Goal: Transaction & Acquisition: Purchase product/service

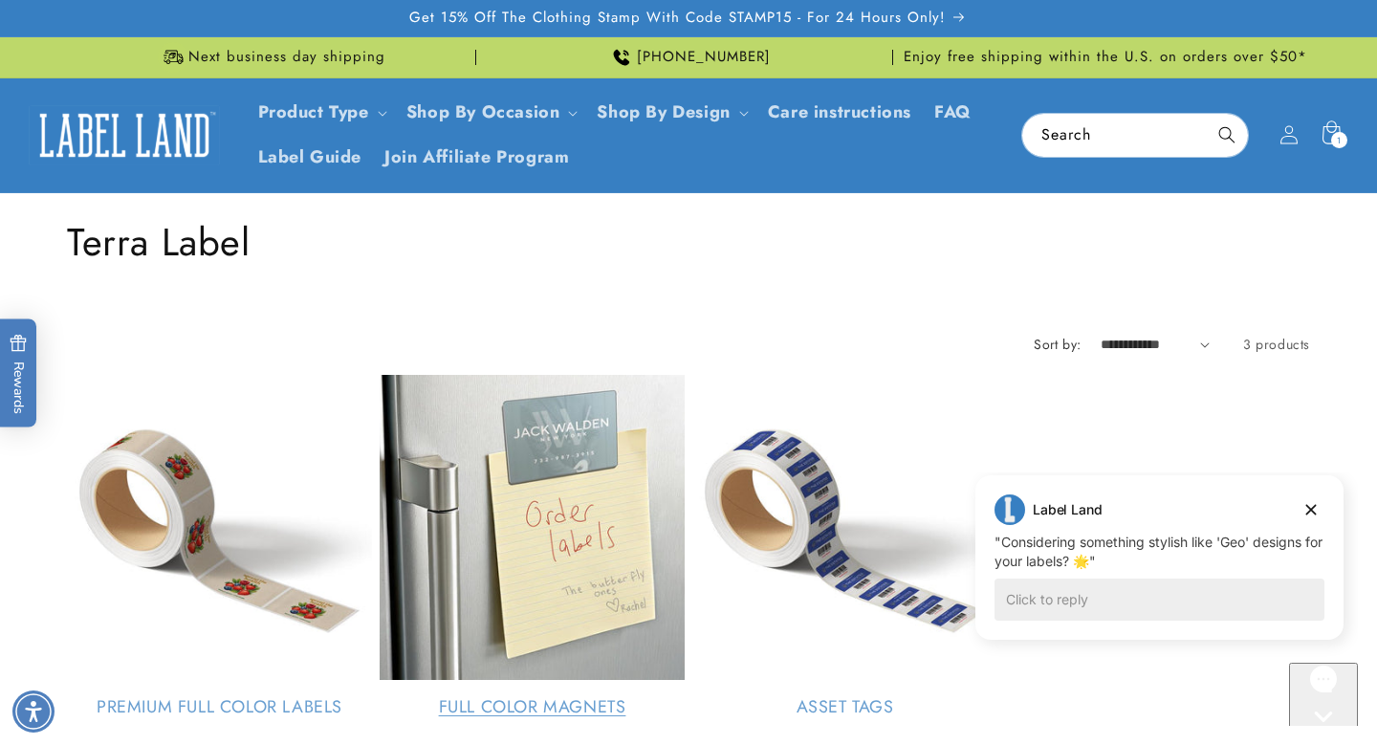
click at [553, 696] on link "Full Color Magnets" at bounding box center [532, 707] width 305 height 22
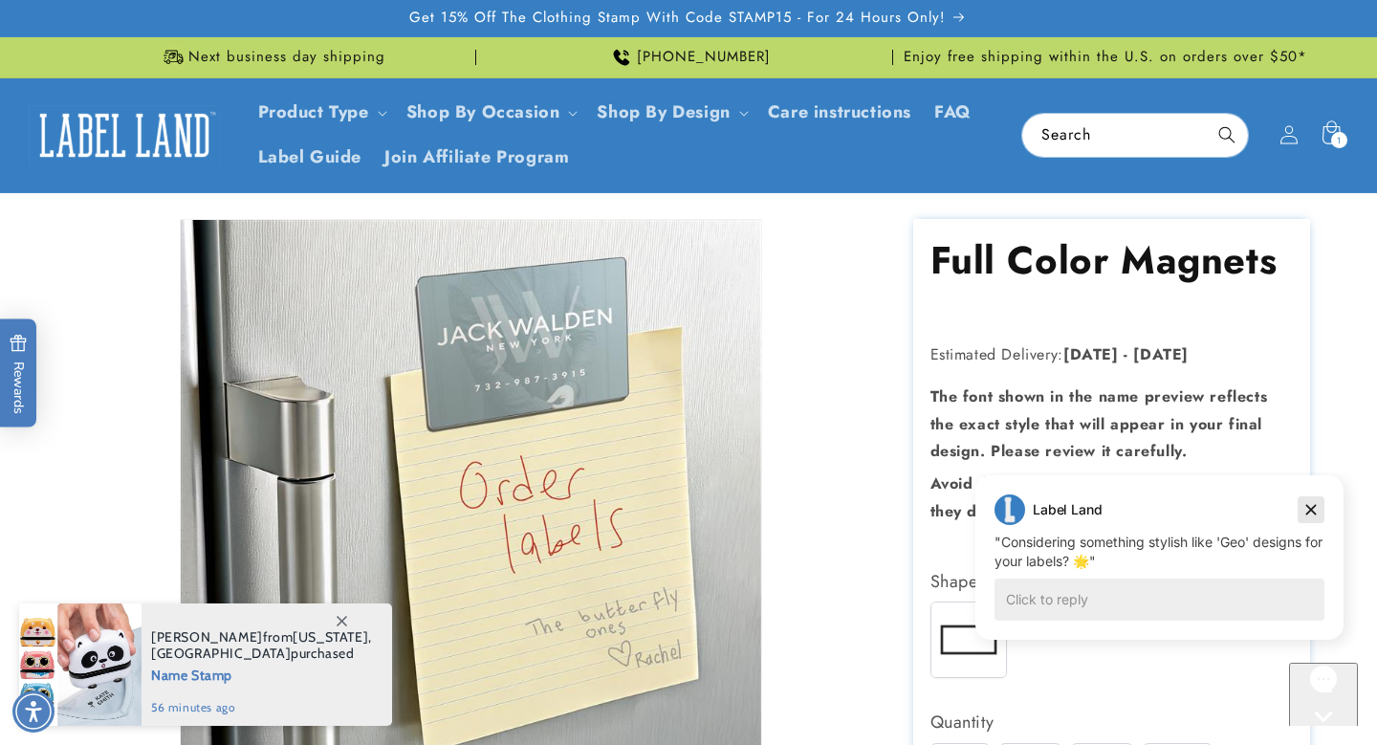
click at [1315, 509] on icon "Dismiss campaign" at bounding box center [1310, 509] width 19 height 23
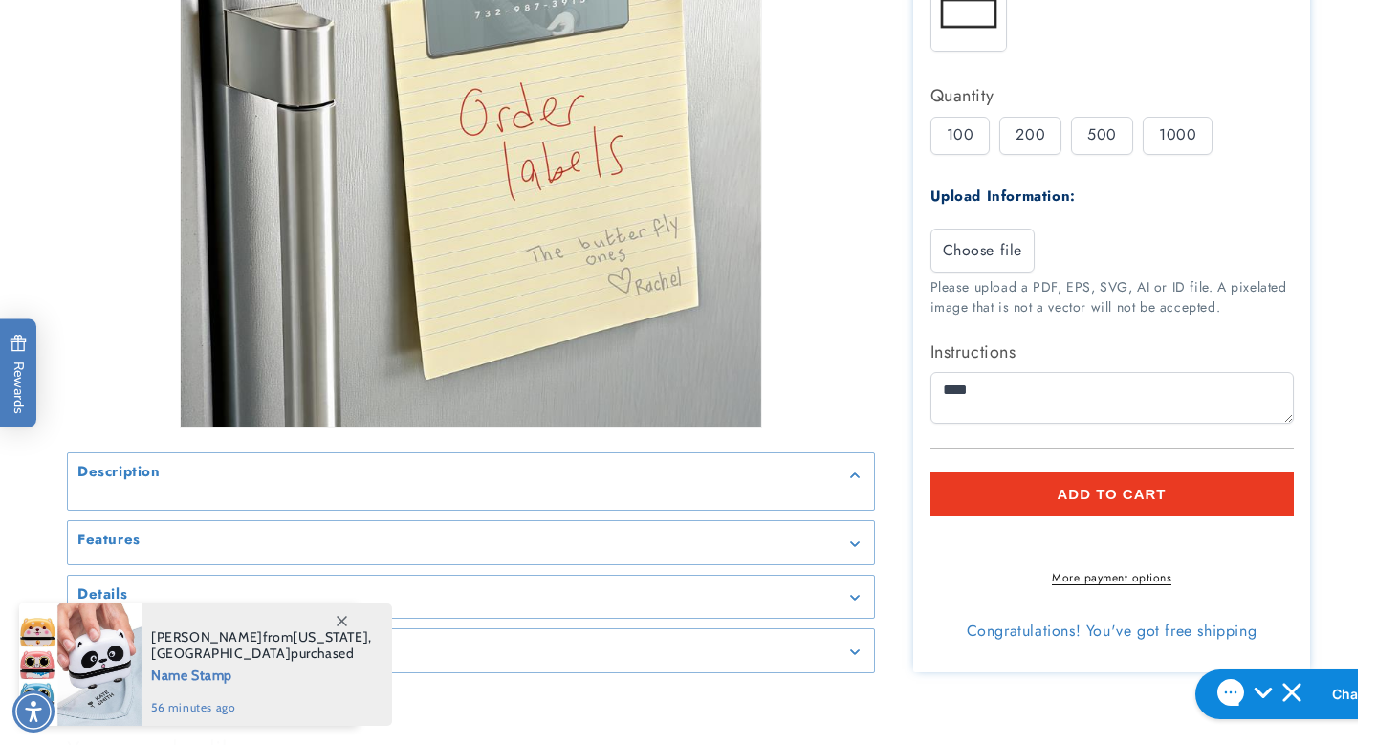
scroll to position [628, 0]
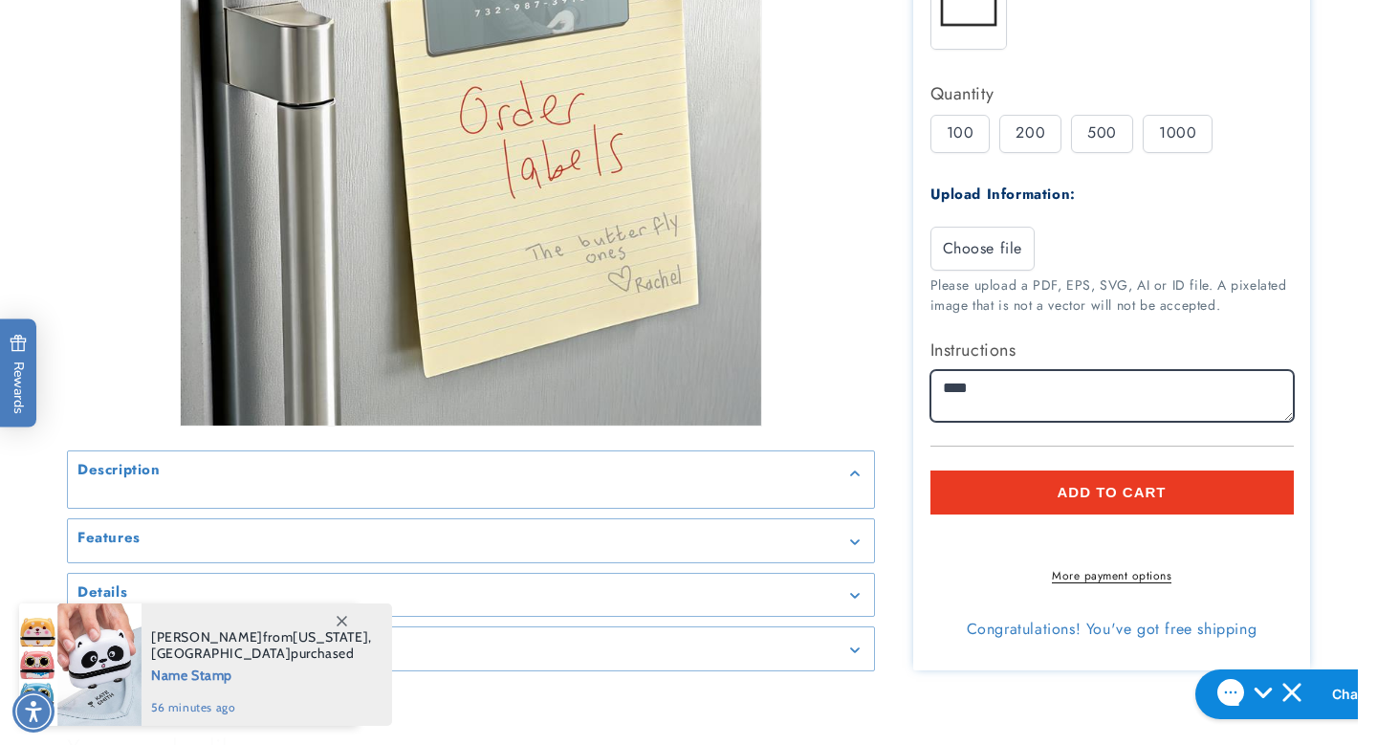
click at [1031, 405] on textarea "Instructions" at bounding box center [1111, 396] width 363 height 52
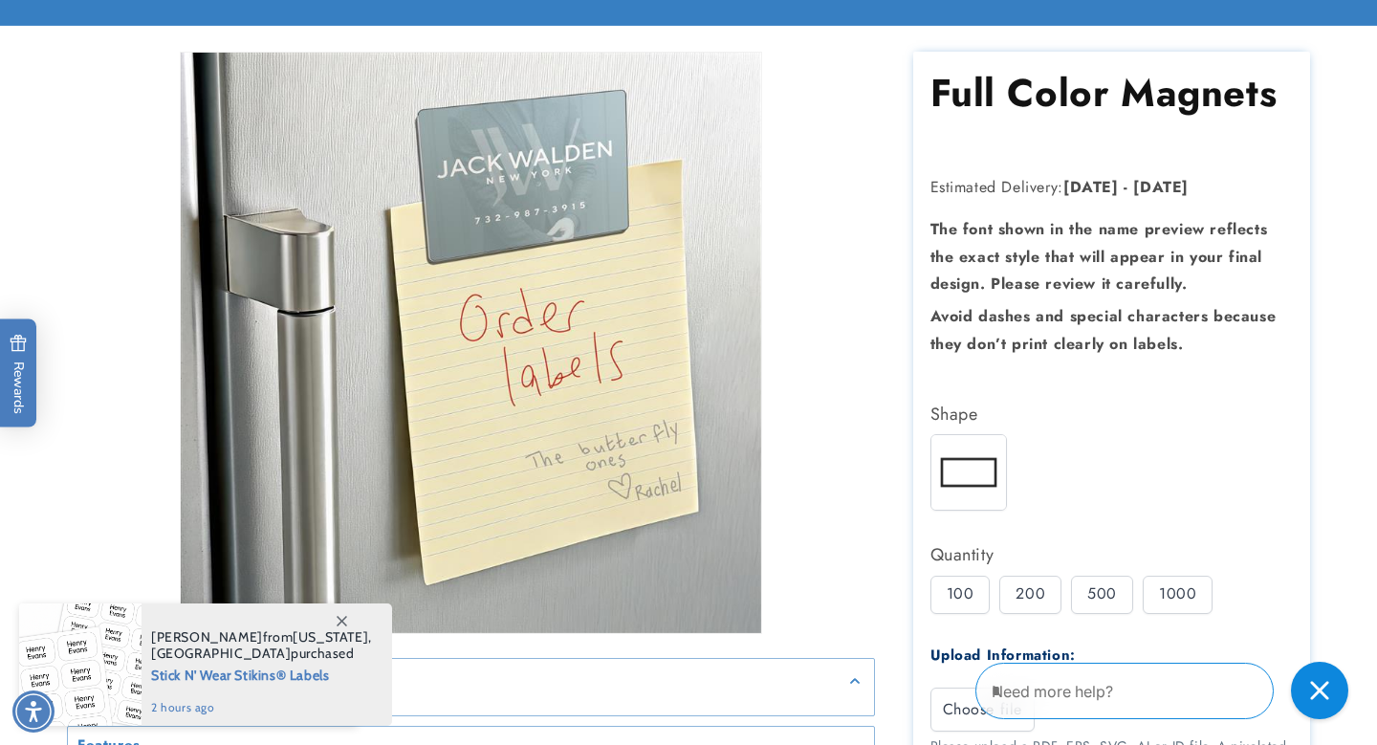
scroll to position [0, 0]
